Goal: Information Seeking & Learning: Learn about a topic

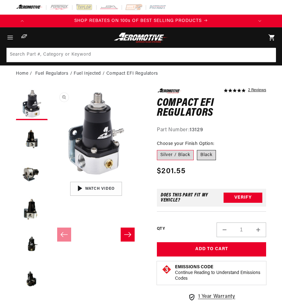
click at [209, 157] on label "Black" at bounding box center [206, 155] width 19 height 10
click at [197, 149] on input "Black" at bounding box center [197, 149] width 0 height 0
radio input "true"
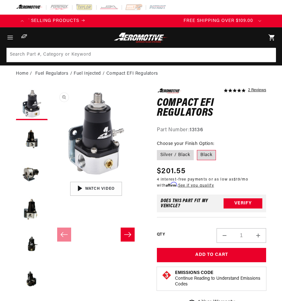
scroll to position [0, 225]
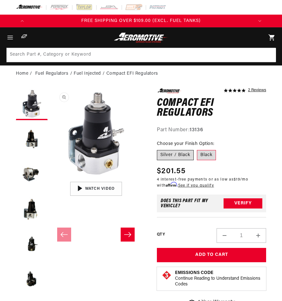
click at [175, 154] on label "Silver / Black" at bounding box center [175, 155] width 37 height 10
click at [159, 149] on input "Silver / Black" at bounding box center [158, 149] width 0 height 0
radio input "true"
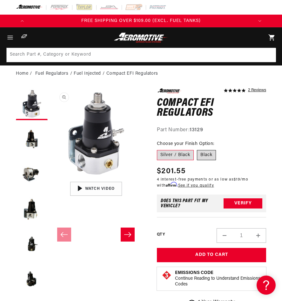
click at [209, 154] on label "Black" at bounding box center [206, 155] width 19 height 10
click at [197, 149] on input "Black" at bounding box center [197, 149] width 0 height 0
radio input "true"
click at [176, 157] on label "Silver / Black" at bounding box center [175, 155] width 37 height 10
click at [159, 149] on input "Silver / Black" at bounding box center [158, 149] width 0 height 0
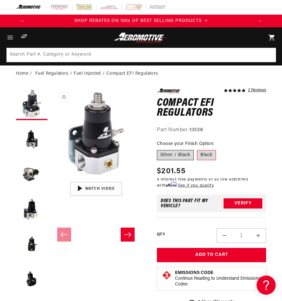
radio input "true"
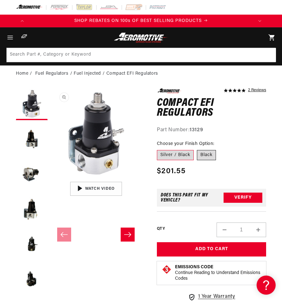
click at [211, 156] on label "Black" at bounding box center [206, 155] width 19 height 10
click at [197, 149] on input "Black" at bounding box center [197, 149] width 0 height 0
radio input "true"
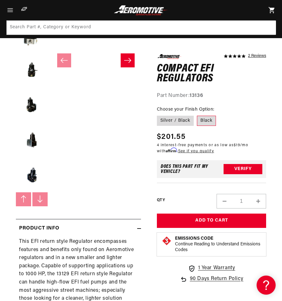
scroll to position [127, 0]
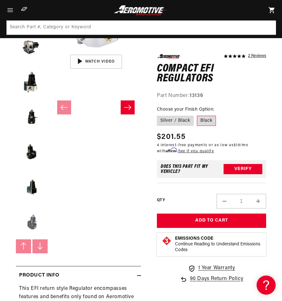
click at [31, 221] on button "Load image 8 in gallery view" at bounding box center [32, 222] width 32 height 32
click at [35, 220] on button "Load image 8 in gallery view" at bounding box center [32, 222] width 32 height 32
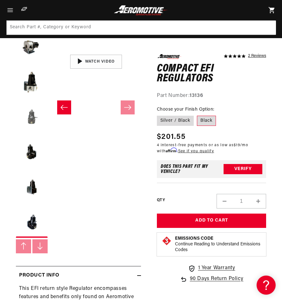
click at [31, 118] on button "Load image 5 in gallery view" at bounding box center [32, 117] width 32 height 32
click at [34, 83] on button "Load image 4 in gallery view" at bounding box center [32, 82] width 32 height 32
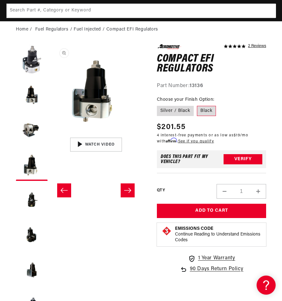
scroll to position [159, 0]
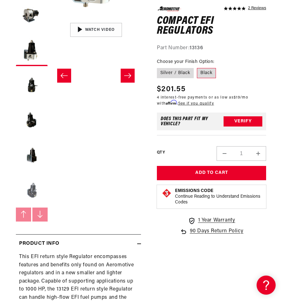
click at [36, 196] on button "Load image 8 in gallery view" at bounding box center [32, 190] width 32 height 32
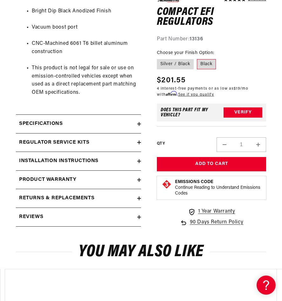
click at [101, 119] on summary "Specifications" at bounding box center [78, 124] width 125 height 18
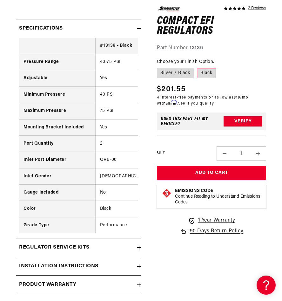
click at [109, 251] on div "Regulator Service Kits" at bounding box center [76, 247] width 121 height 8
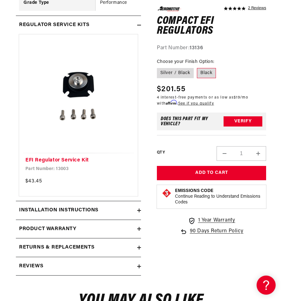
click at [90, 213] on h2 "Installation Instructions" at bounding box center [58, 210] width 79 height 8
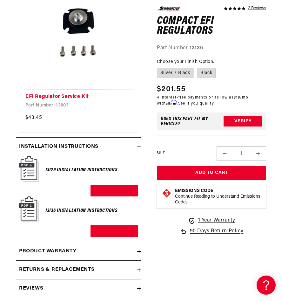
click at [85, 146] on summary "Installation Instructions" at bounding box center [78, 146] width 125 height 18
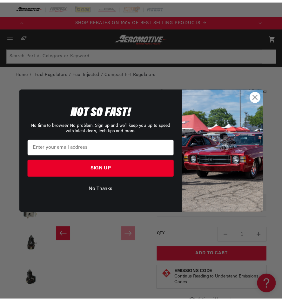
scroll to position [0, 648]
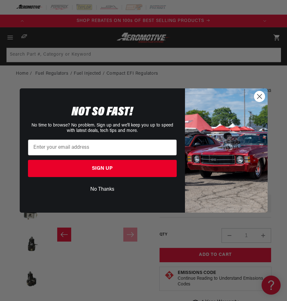
drag, startPoint x: 256, startPoint y: 94, endPoint x: 256, endPoint y: 87, distance: 6.7
click at [256, 94] on circle "Close dialog" at bounding box center [259, 96] width 10 height 10
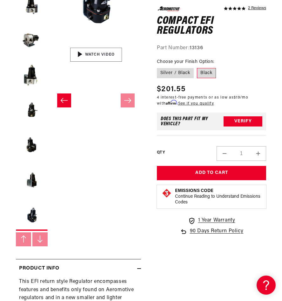
scroll to position [0, 0]
